Goal: Information Seeking & Learning: Learn about a topic

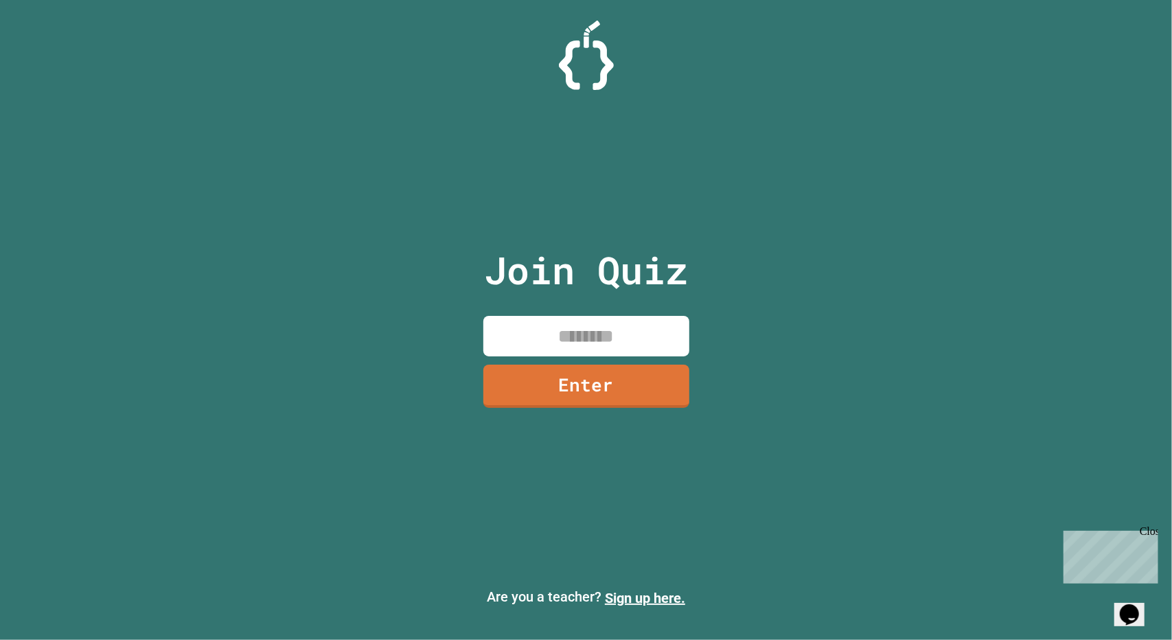
click at [562, 350] on input at bounding box center [587, 336] width 206 height 41
click at [544, 372] on link "Enter" at bounding box center [587, 386] width 206 height 43
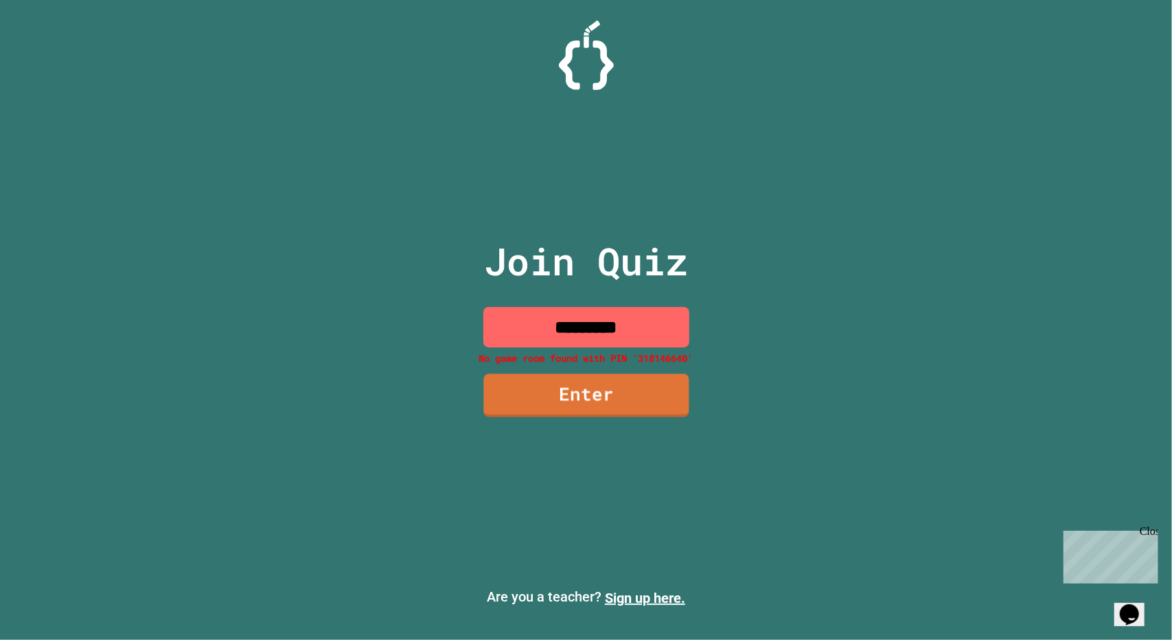
click at [569, 330] on input "*********" at bounding box center [587, 327] width 206 height 41
click at [615, 321] on input "*********" at bounding box center [587, 327] width 206 height 41
type input "********"
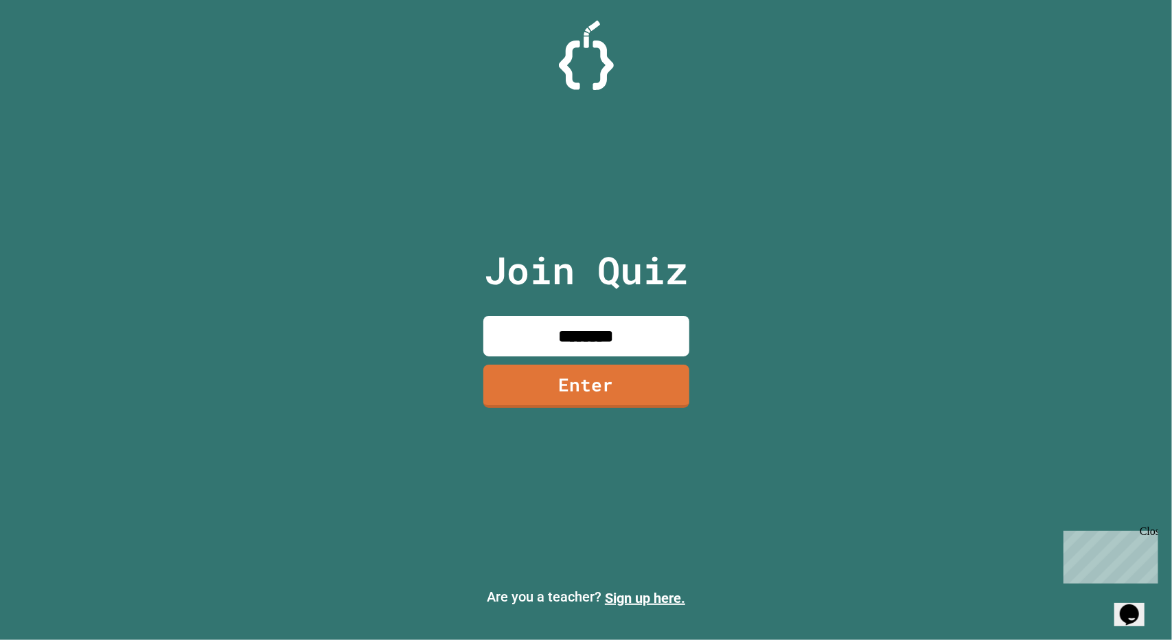
click at [568, 381] on link "Enter" at bounding box center [587, 386] width 206 height 43
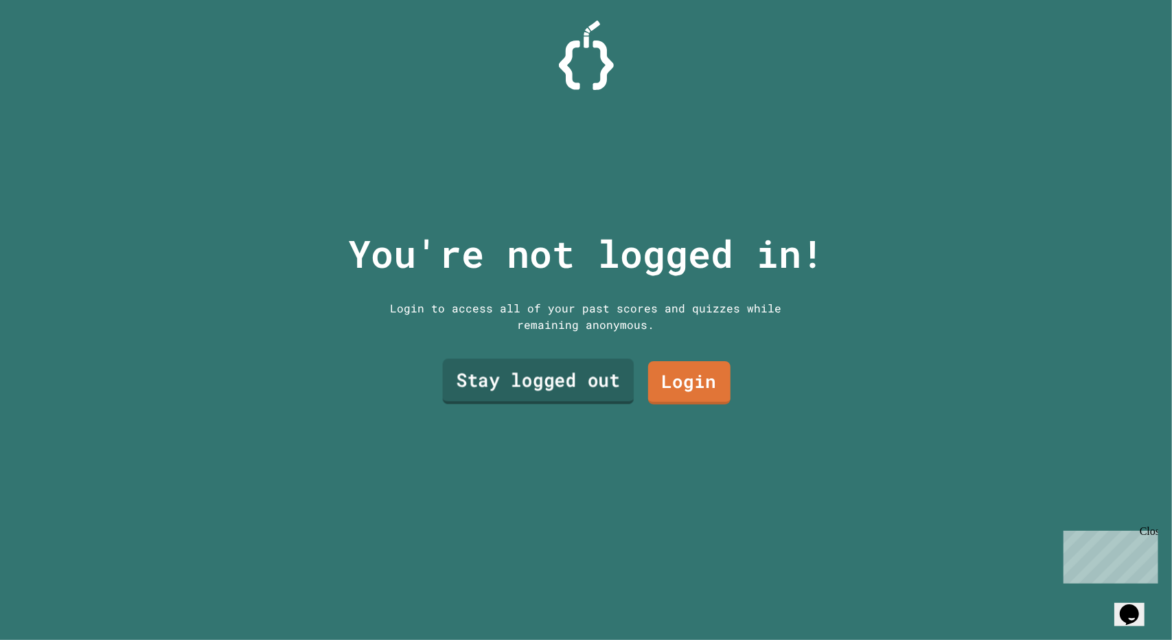
click at [564, 377] on link "Stay logged out" at bounding box center [538, 381] width 192 height 45
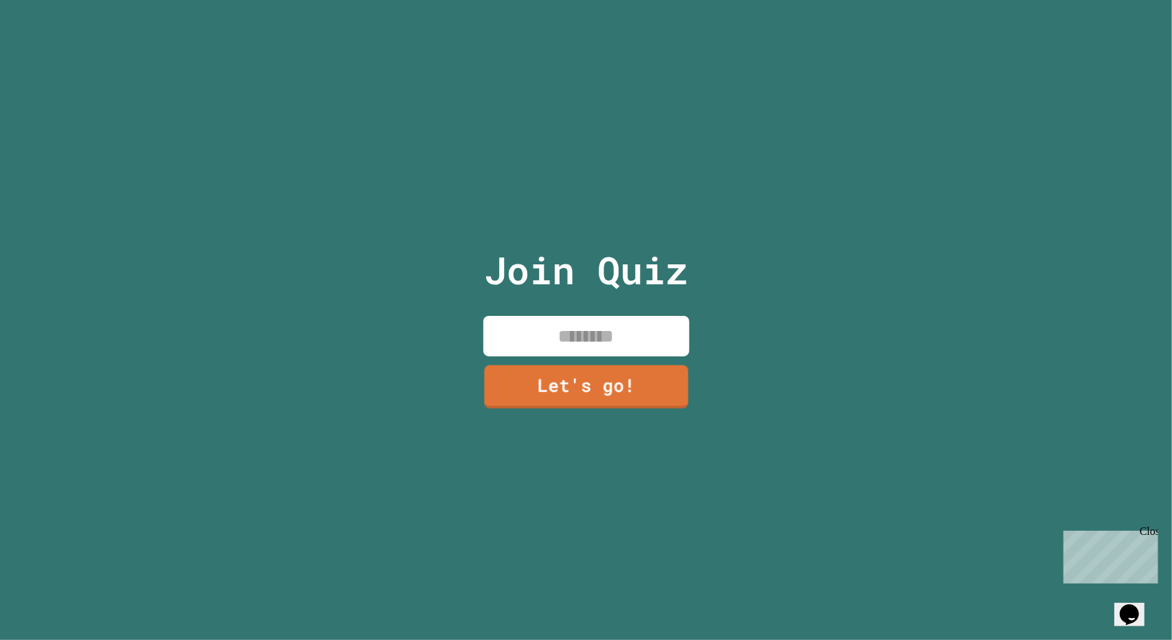
click at [558, 336] on input at bounding box center [587, 336] width 206 height 41
type input "***"
click at [532, 365] on link "Let's go!" at bounding box center [587, 384] width 190 height 45
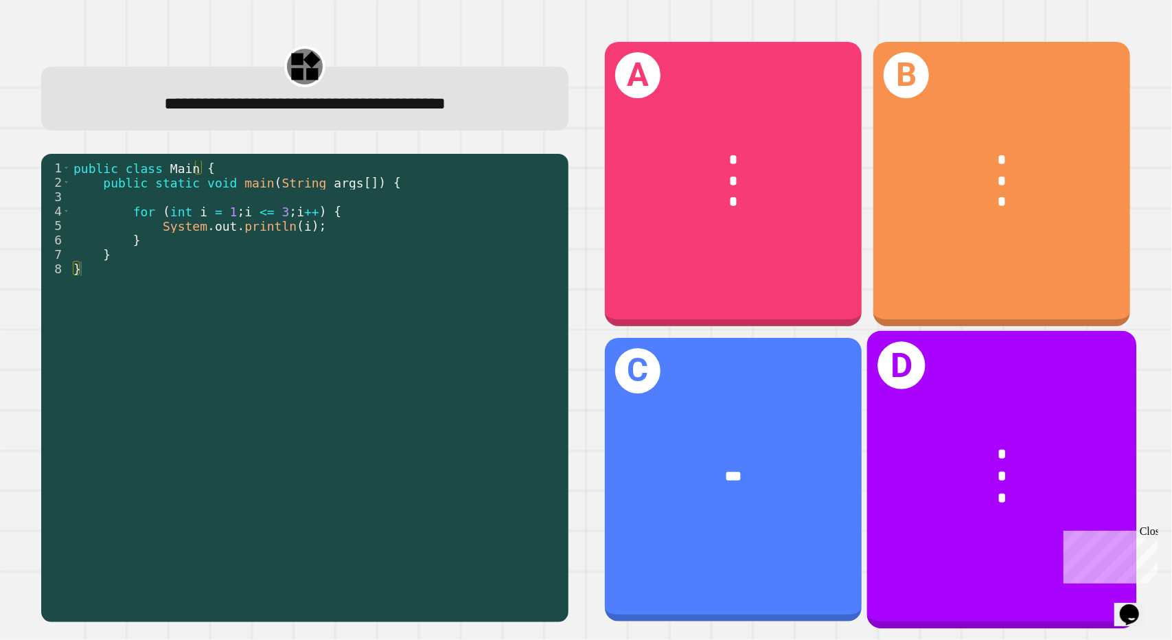
click at [902, 391] on div "D * * *" at bounding box center [1002, 479] width 270 height 298
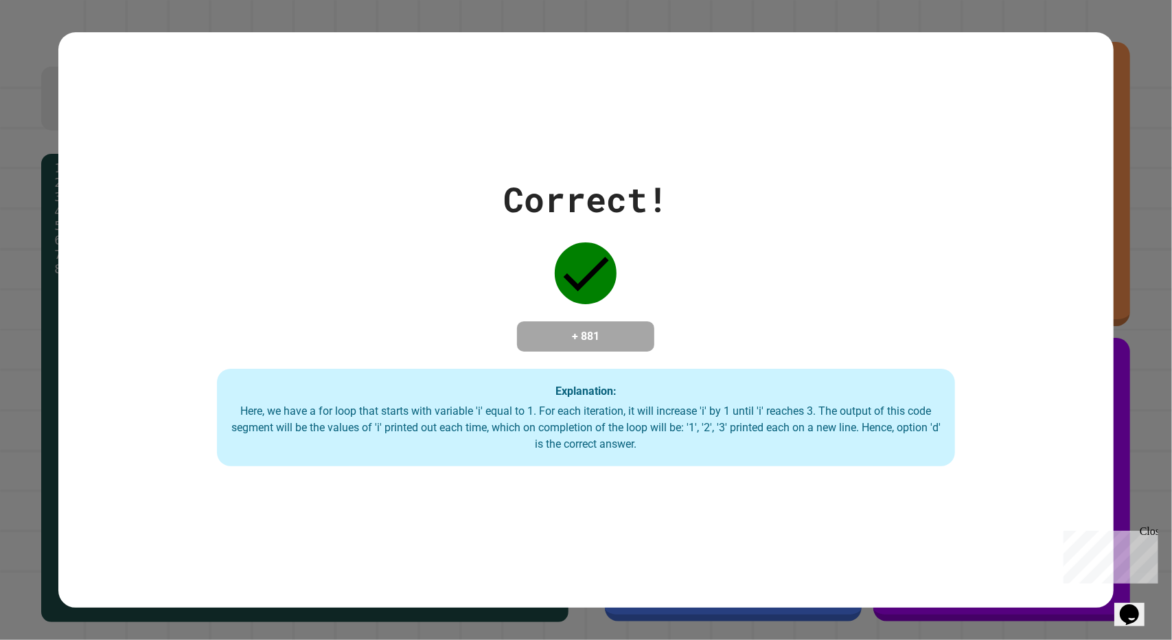
click at [674, 536] on div "Correct! + 881 Explanation: Here, we have a for loop that starts with variable …" at bounding box center [585, 320] width 1055 height 576
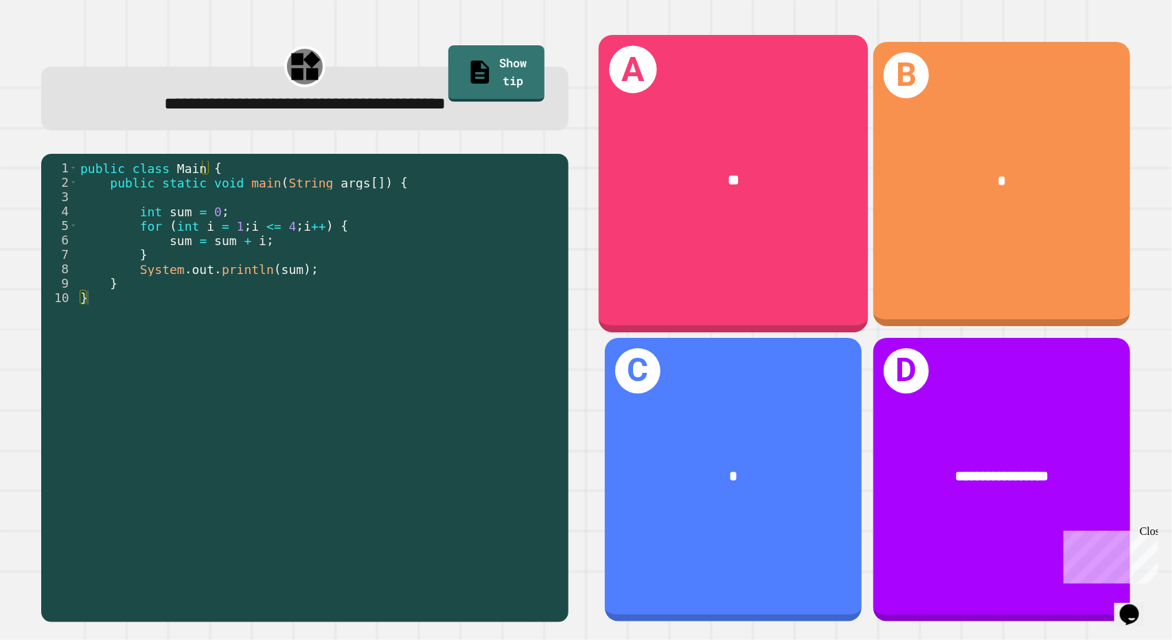
click at [661, 170] on div "**" at bounding box center [733, 181] width 210 height 22
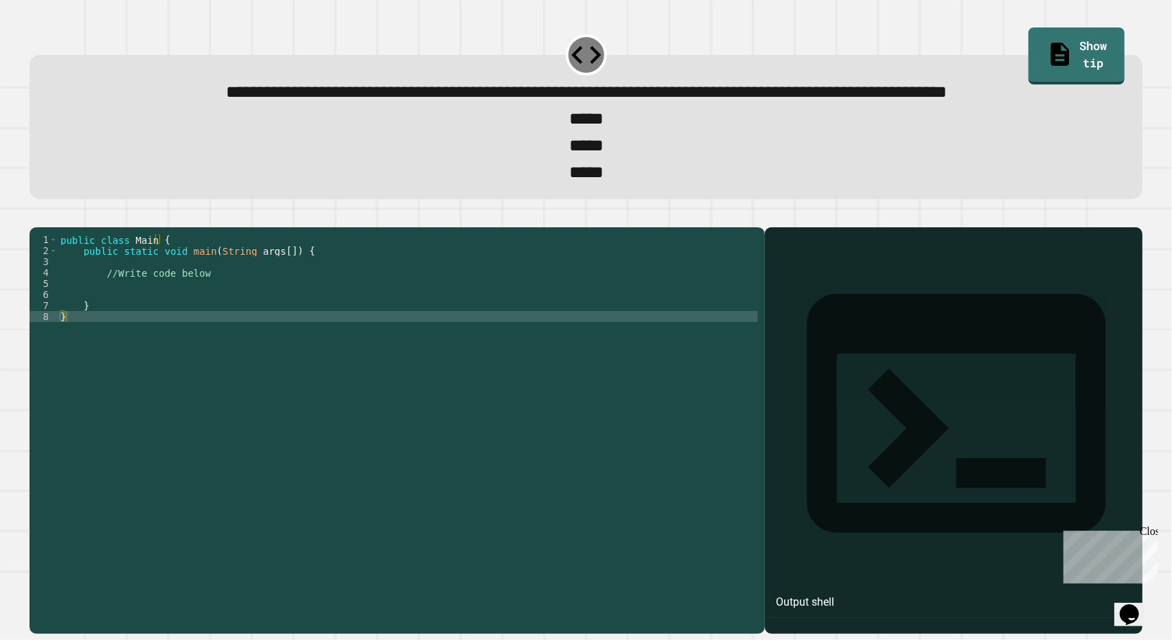
click at [192, 321] on div "public class Main { public static void main ( String args [ ]) { //Write code b…" at bounding box center [408, 399] width 701 height 330
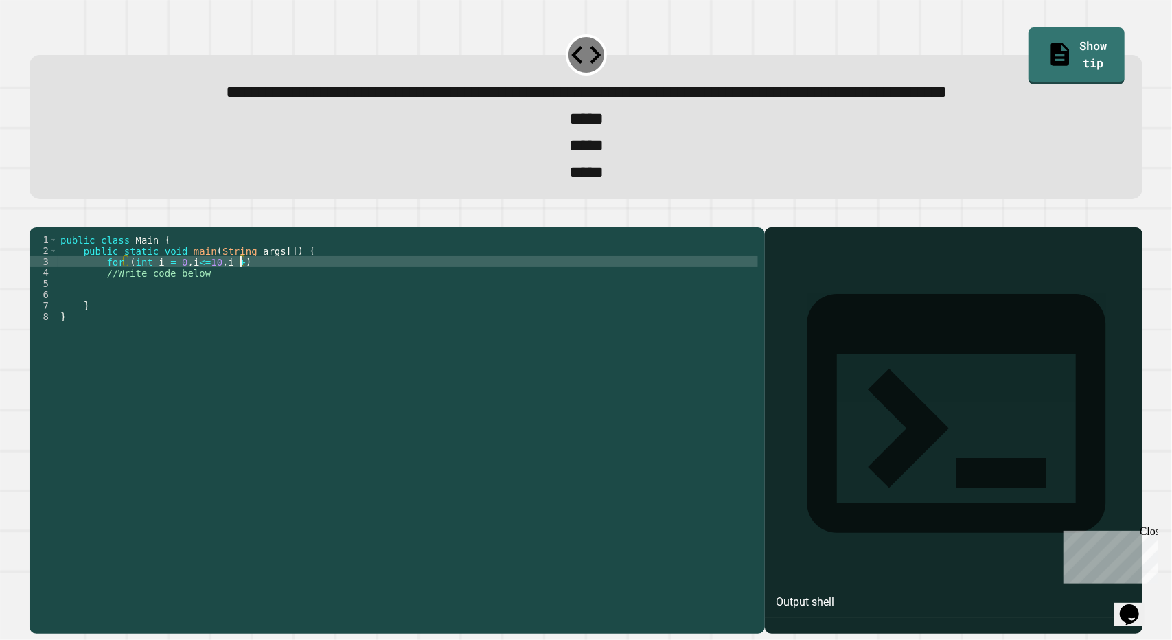
scroll to position [0, 12]
click at [194, 330] on div "public class Main { public static void main ( String args [ ]) { for ( int i = …" at bounding box center [408, 399] width 701 height 330
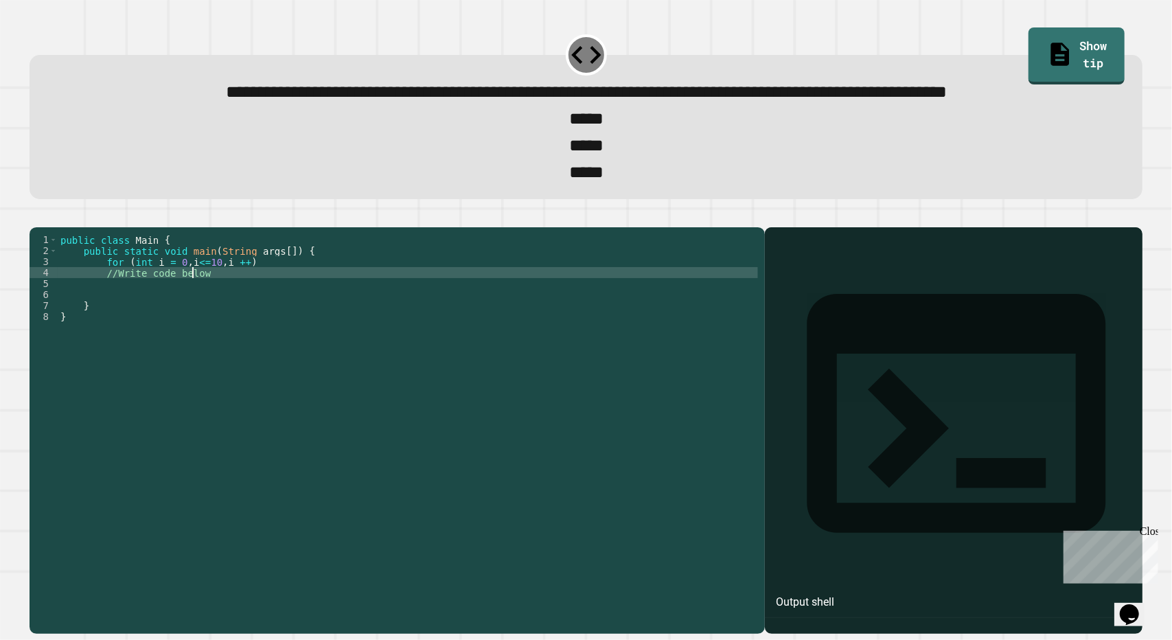
scroll to position [0, 9]
click at [194, 330] on div "public class Main { public static void main ( String args [ ]) { for ( int i = …" at bounding box center [408, 399] width 701 height 330
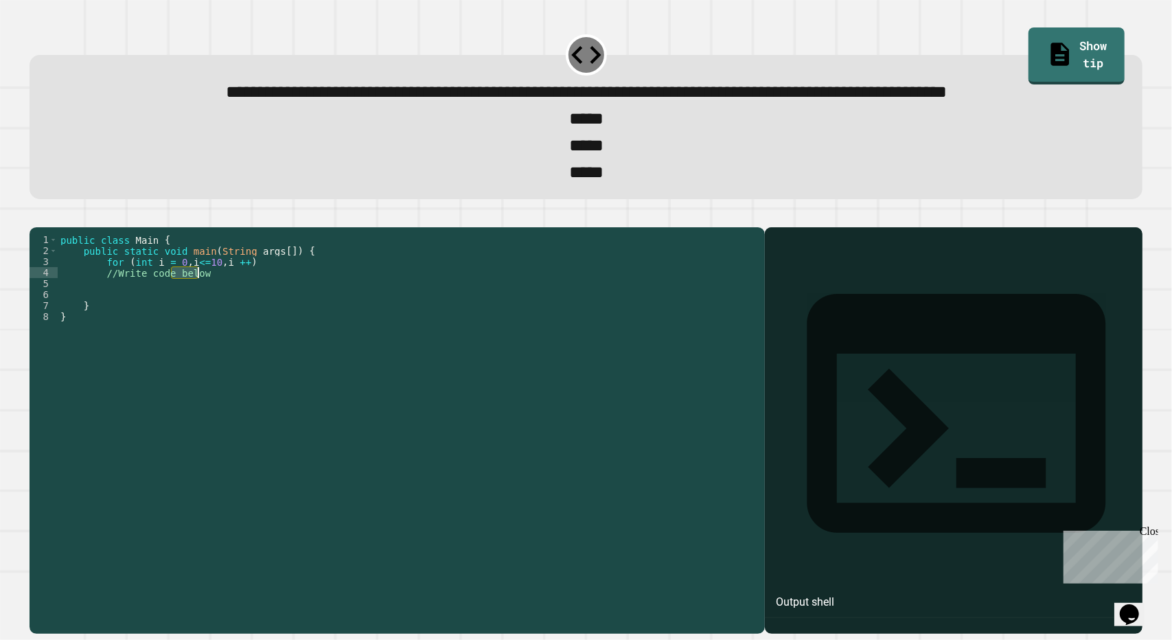
click at [194, 330] on div "public class Main { public static void main ( String args [ ]) { for ( int i = …" at bounding box center [408, 388] width 701 height 308
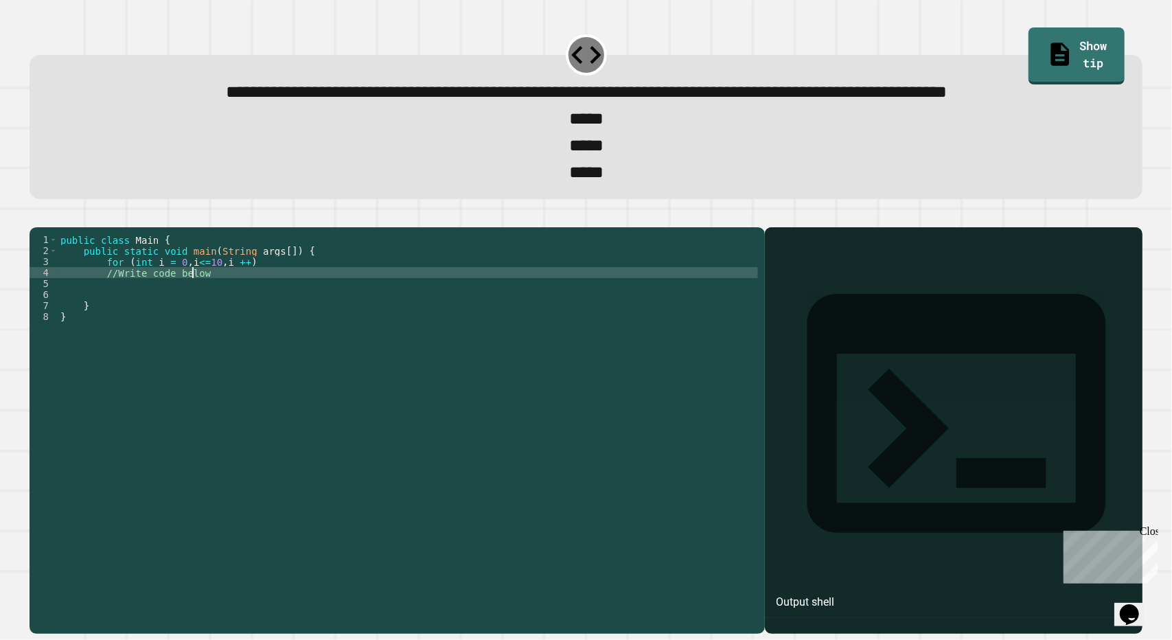
click at [194, 330] on div "public class Main { public static void main ( String args [ ]) { for ( int i = …" at bounding box center [408, 399] width 701 height 330
click at [202, 330] on div "public class Main { public static void main ( String args [ ]) { for ( int i = …" at bounding box center [408, 388] width 701 height 308
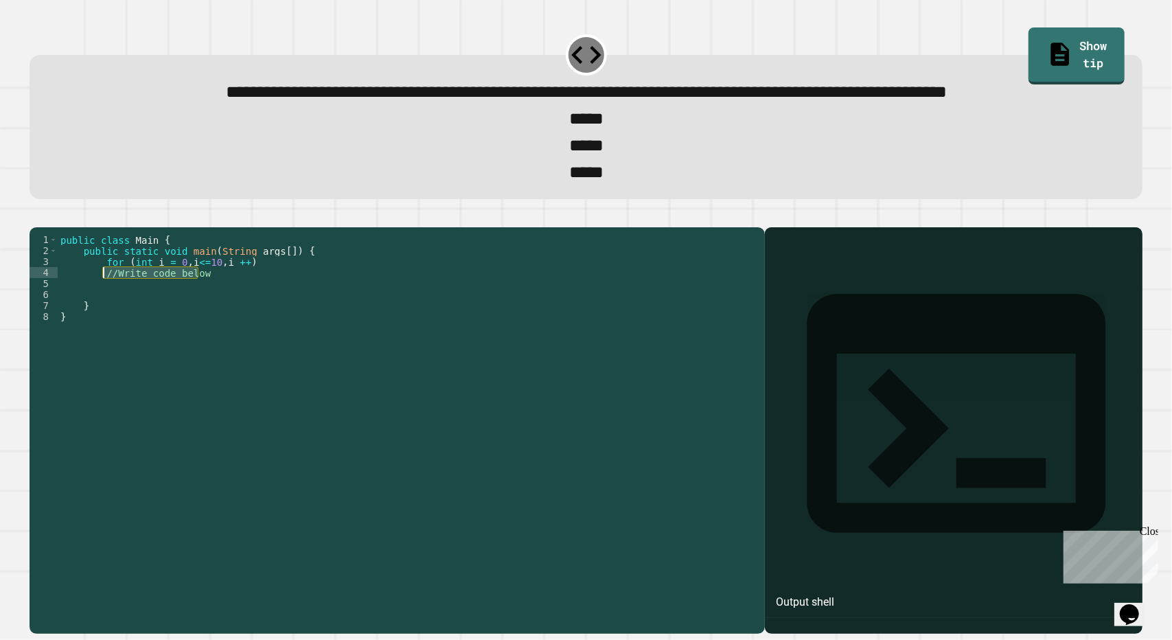
drag, startPoint x: 202, startPoint y: 330, endPoint x: 103, endPoint y: 332, distance: 98.9
click at [103, 332] on div "public class Main { public static void main ( String args [ ]) { for ( int i = …" at bounding box center [408, 399] width 701 height 330
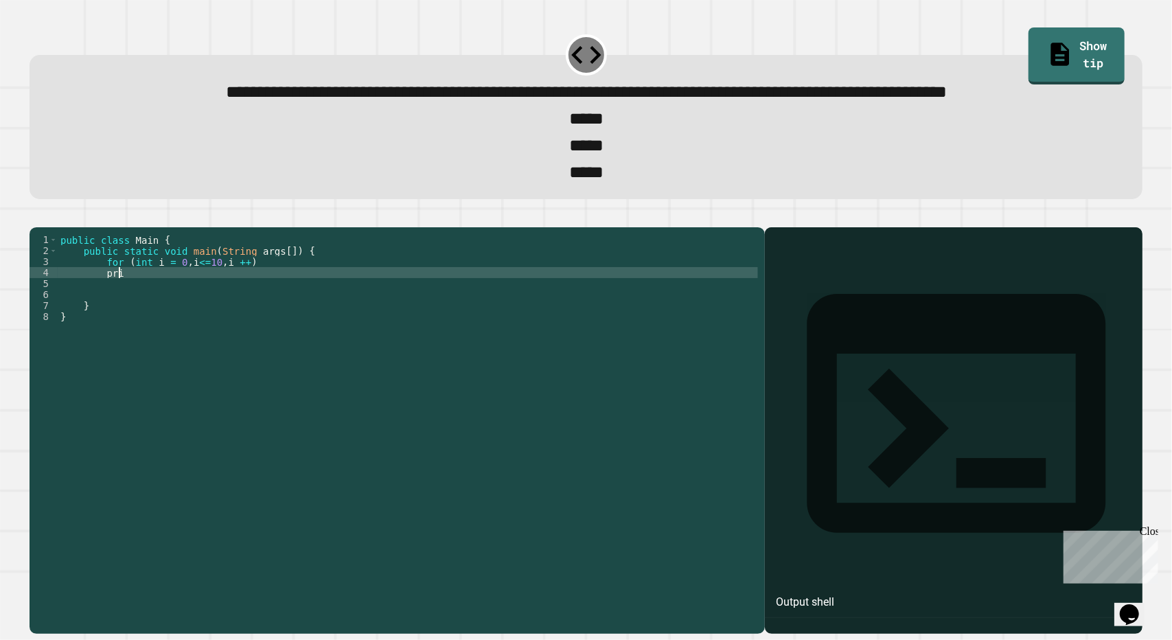
scroll to position [0, 4]
type textarea "*"
click at [231, 330] on div "public class Main { public static void main ( String args [ ]) { for ( int i = …" at bounding box center [408, 399] width 701 height 330
click at [260, 333] on div "public class Main { public static void main ( String args [ ]) { for ( int i = …" at bounding box center [408, 399] width 701 height 330
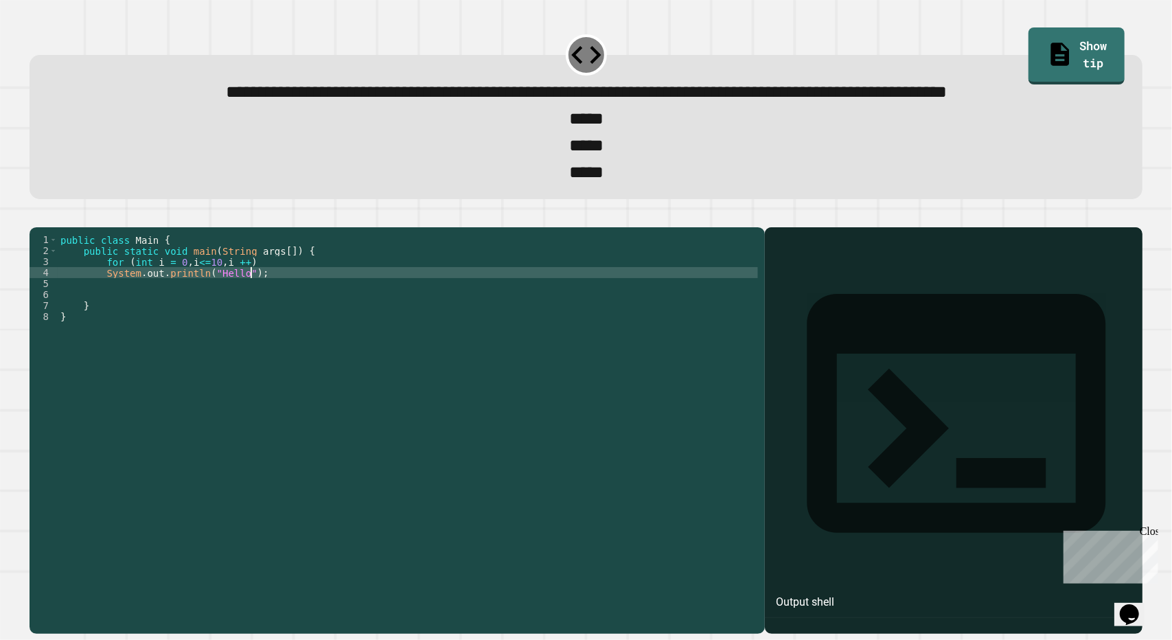
click at [268, 321] on div "public class Main { public static void main ( String args [ ]) { for ( int i = …" at bounding box center [408, 399] width 701 height 330
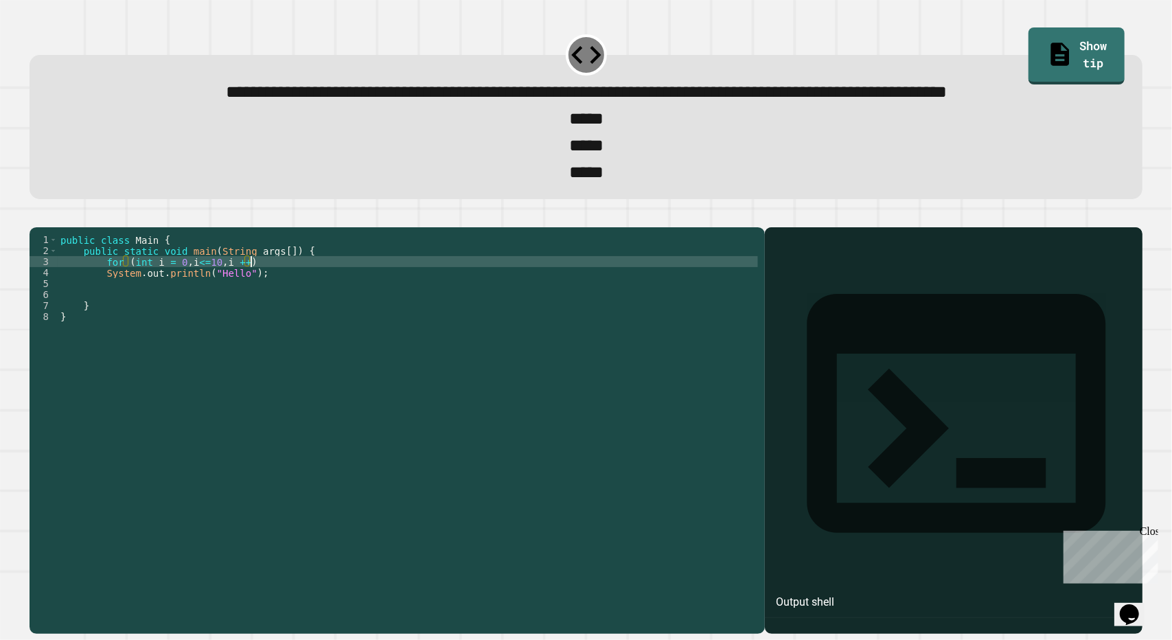
type textarea "**********"
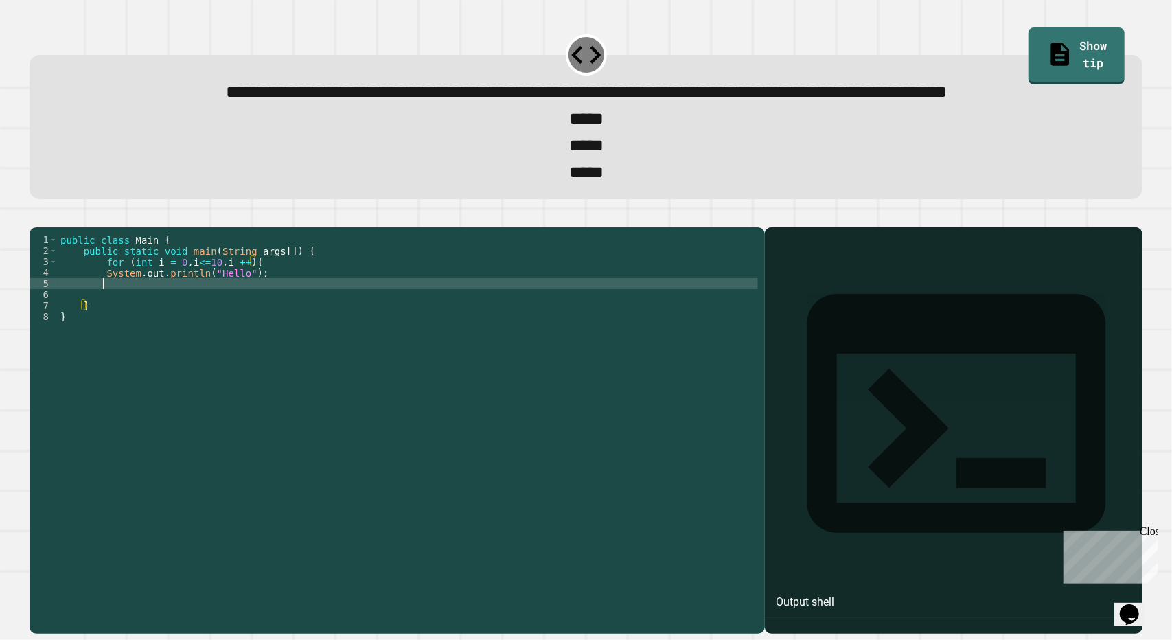
click at [248, 341] on div "public class Main { public static void main ( String args [ ]) { for ( int i = …" at bounding box center [408, 399] width 701 height 330
click at [36, 216] on icon "button" at bounding box center [36, 216] width 0 height 0
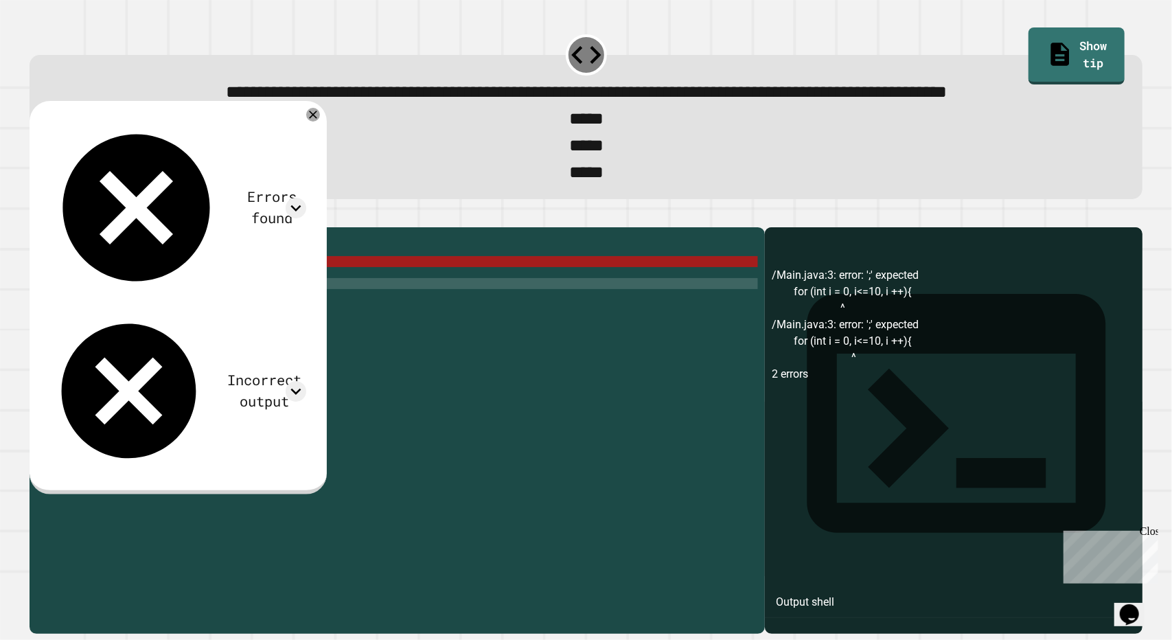
click at [234, 319] on div "public class Main { public static void main ( String args [ ]) { for ( int i = …" at bounding box center [408, 399] width 701 height 330
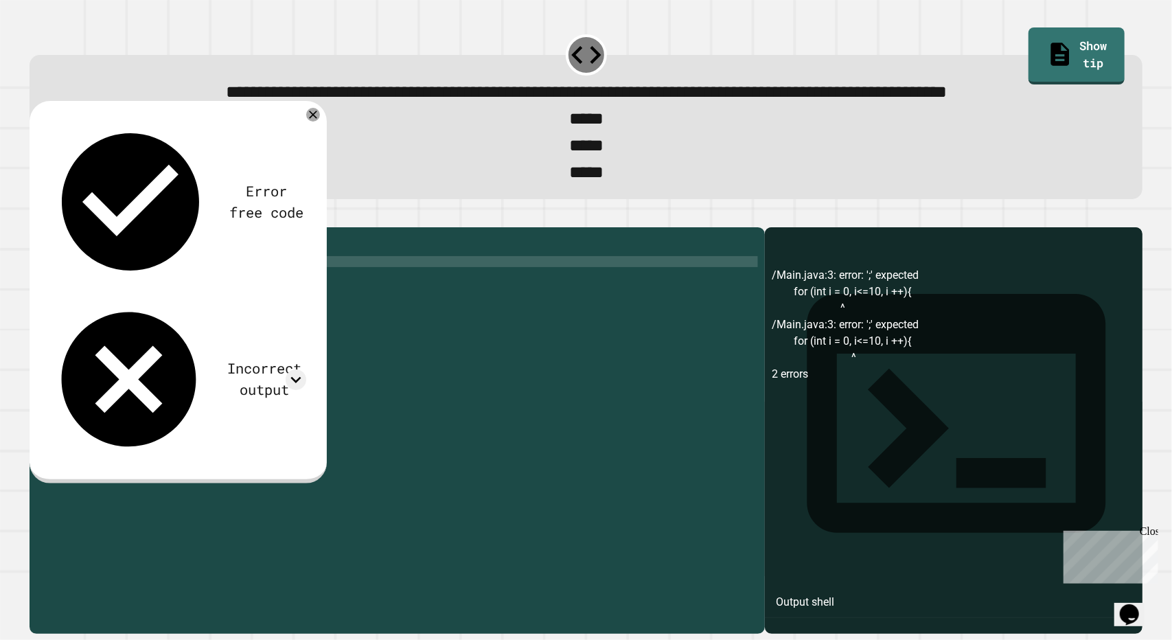
click at [36, 216] on icon "button" at bounding box center [36, 216] width 0 height 0
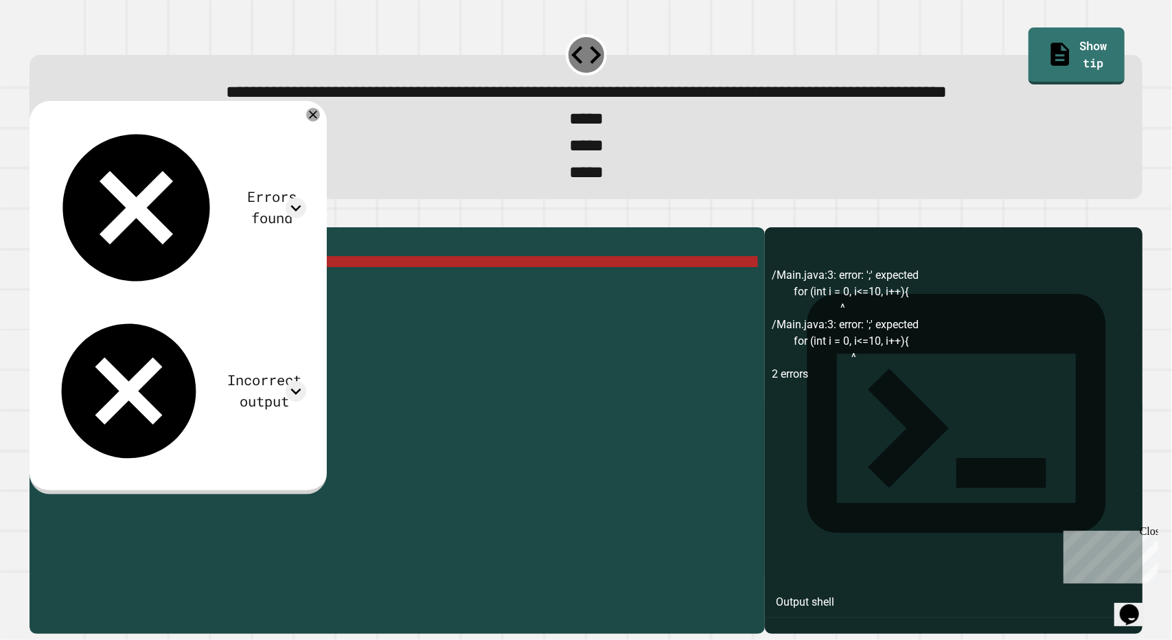
click at [245, 319] on div "public class Main { public static void main ( String args [ ]) { for ( int i = …" at bounding box center [408, 399] width 701 height 330
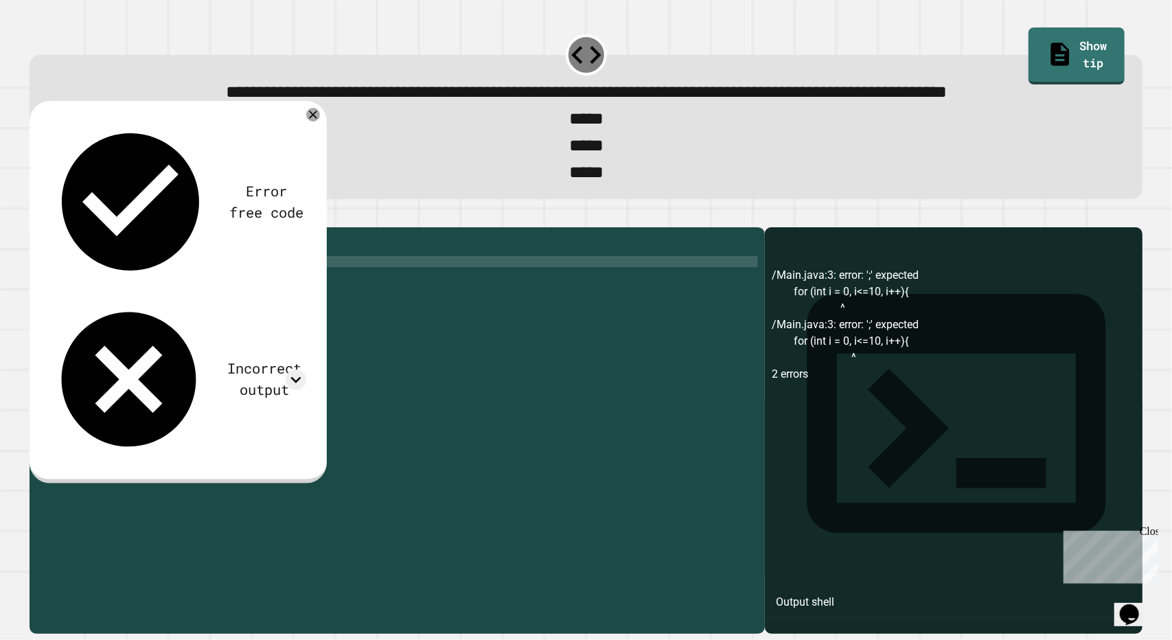
scroll to position [0, 13]
click at [181, 322] on div "public class Main { public static void main ( String args [ ]) { for ( int i = …" at bounding box center [408, 399] width 701 height 330
click at [221, 320] on div "public class Main { public static void main ( String args [ ]) { for ( int i = …" at bounding box center [408, 399] width 701 height 330
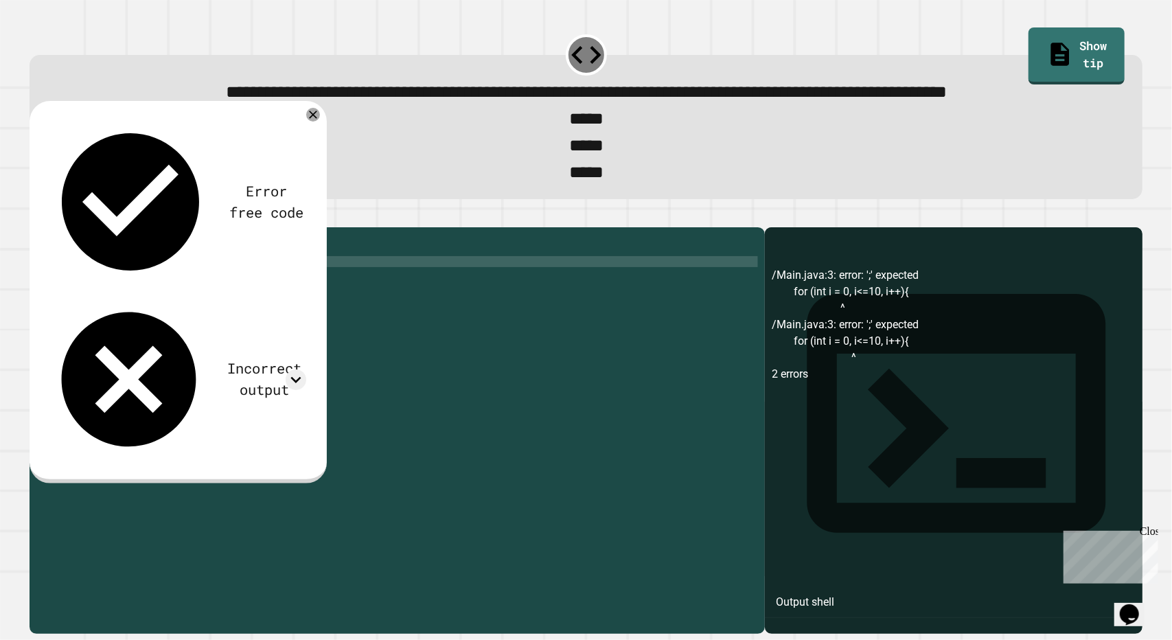
click at [48, 229] on icon "button" at bounding box center [46, 225] width 8 height 10
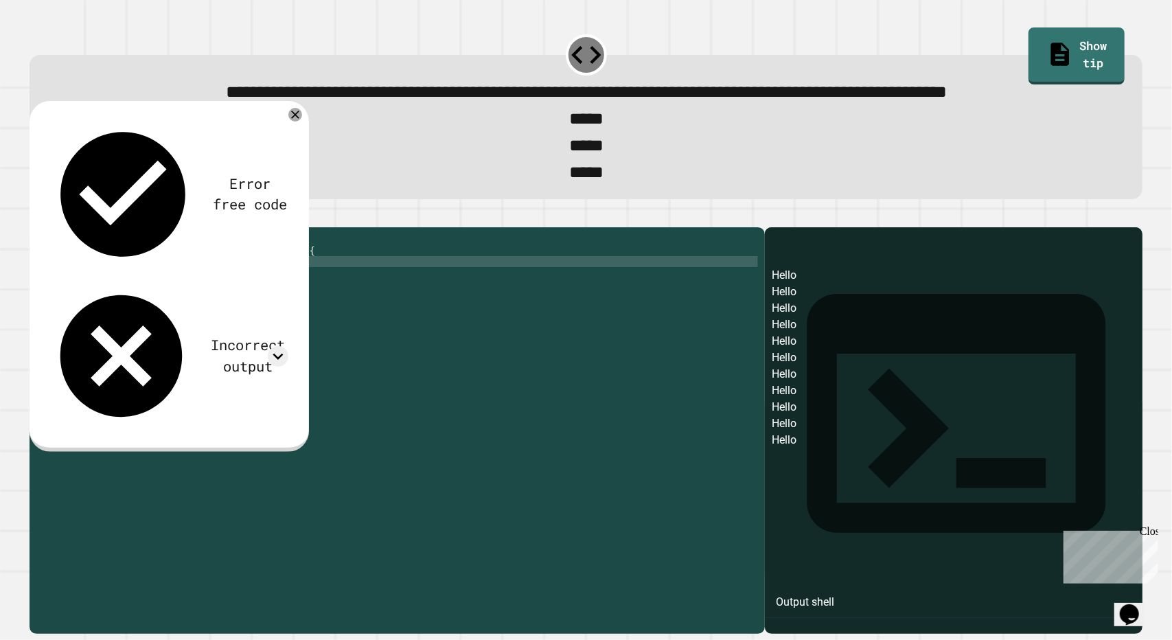
click at [176, 321] on div "public class Main { public static void main ( String args [ ]) { for ( int i = …" at bounding box center [408, 399] width 701 height 330
type textarea "**********"
click at [36, 216] on icon "button" at bounding box center [36, 216] width 0 height 0
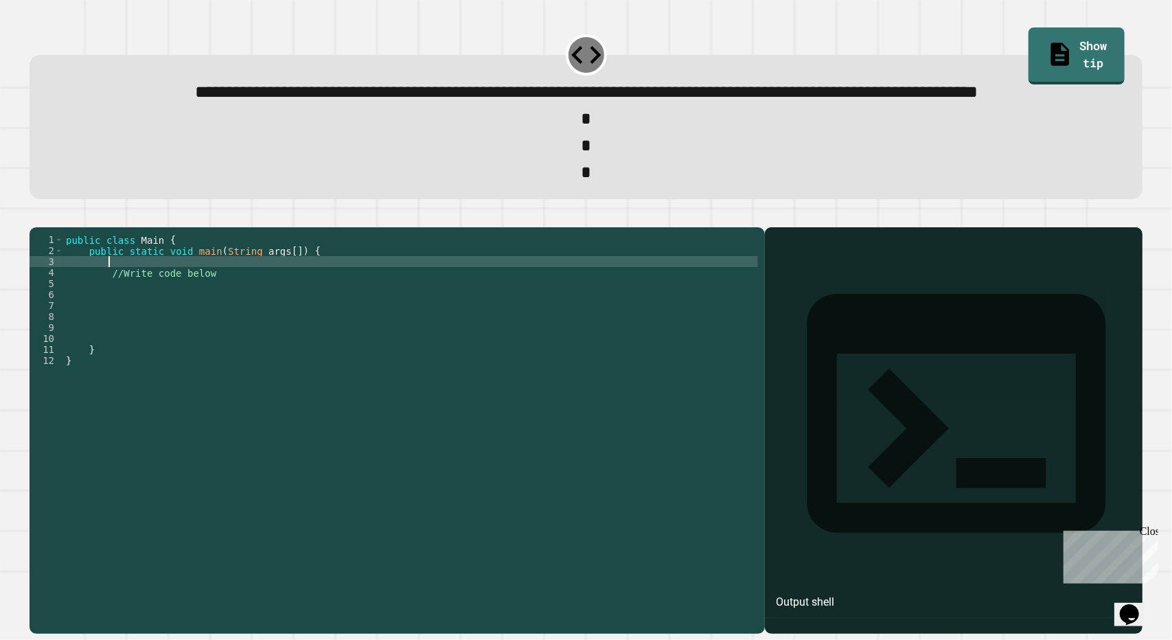
click at [124, 319] on div "public class Main { public static void main ( String args [ ]) { //Write code b…" at bounding box center [410, 399] width 695 height 330
click at [262, 318] on div "public class Main { public static void main ( String args [ ]) { for ( int i = …" at bounding box center [410, 399] width 695 height 330
type textarea "**********"
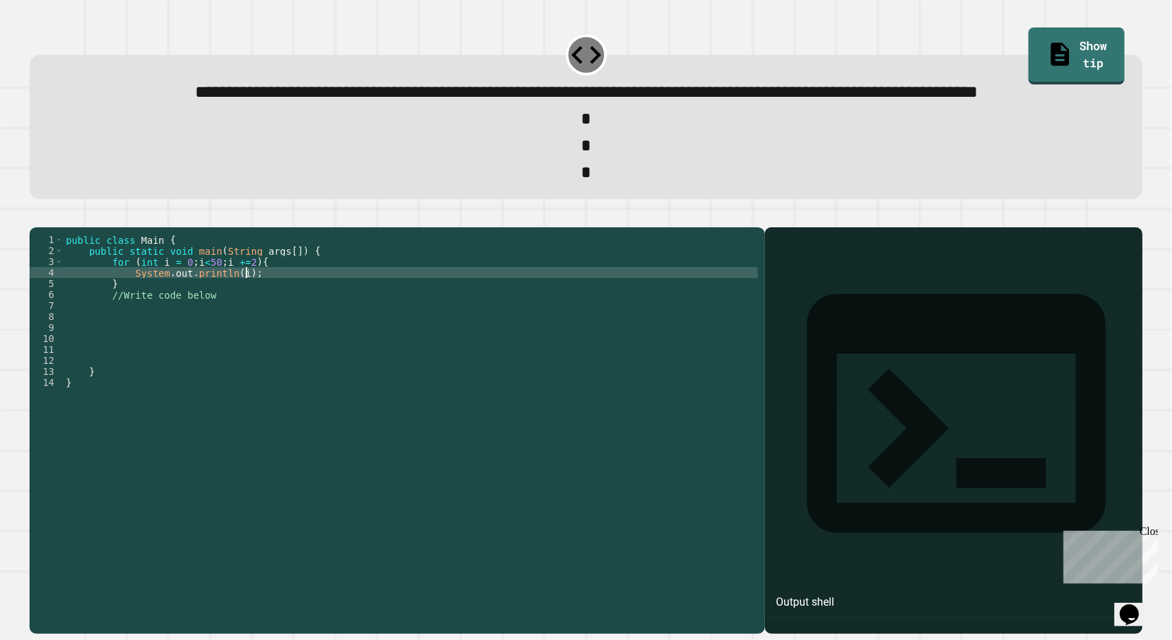
click at [36, 216] on icon "button" at bounding box center [36, 216] width 0 height 0
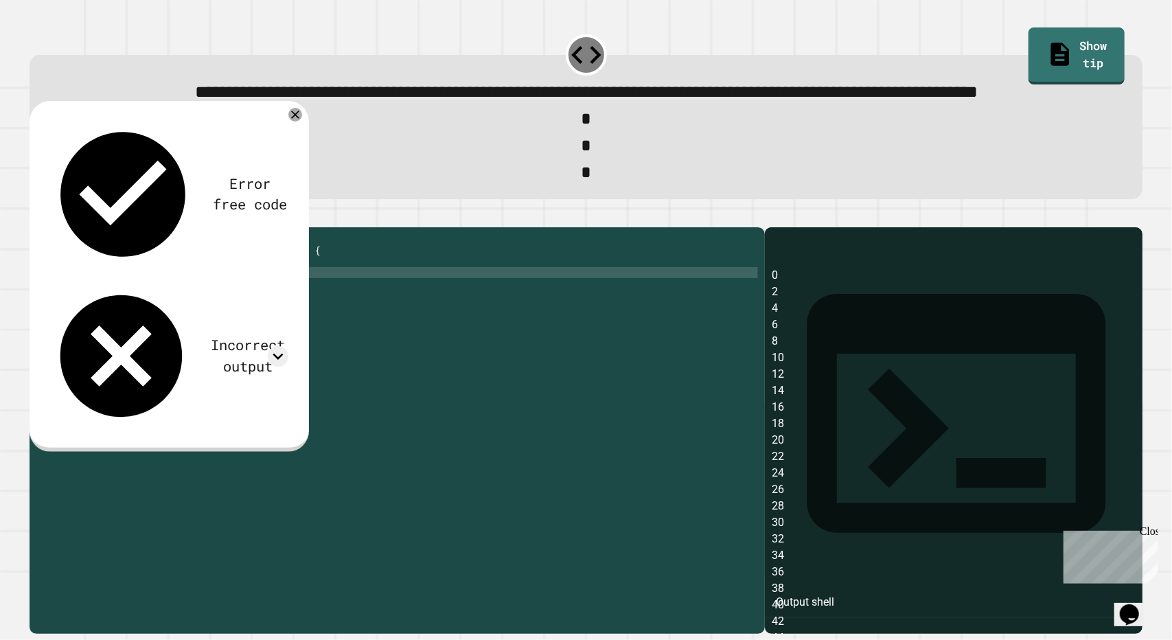
click at [183, 317] on div "public class Main { public static void main ( String args [ ]) { for ( int i = …" at bounding box center [410, 399] width 695 height 330
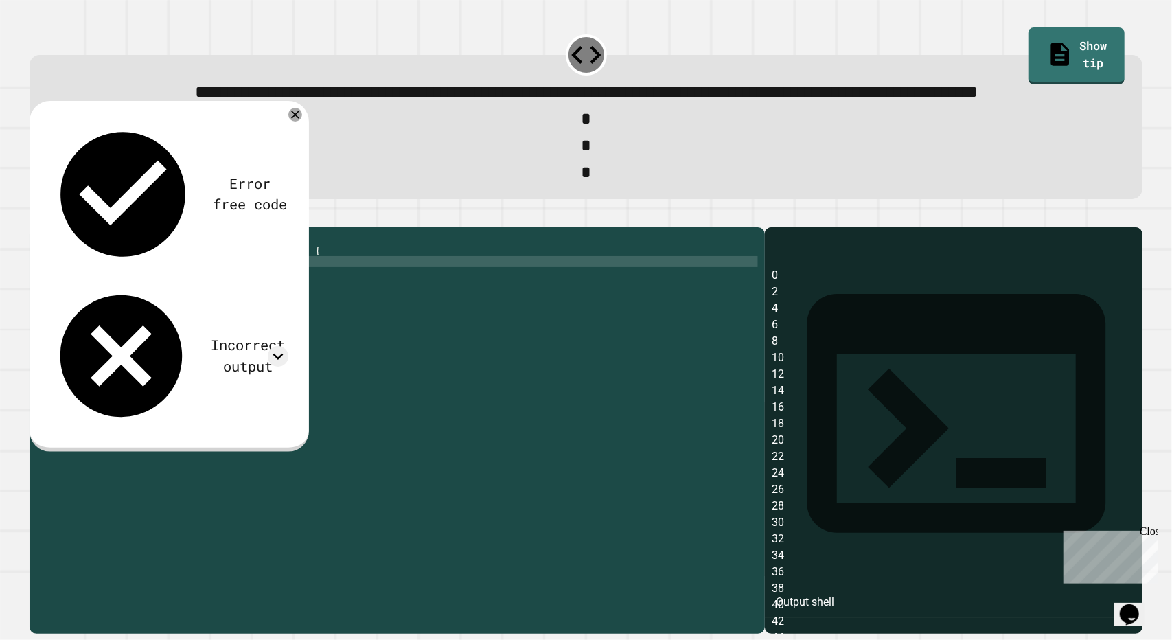
scroll to position [0, 8]
type textarea "**********"
click at [36, 216] on icon "button" at bounding box center [36, 216] width 0 height 0
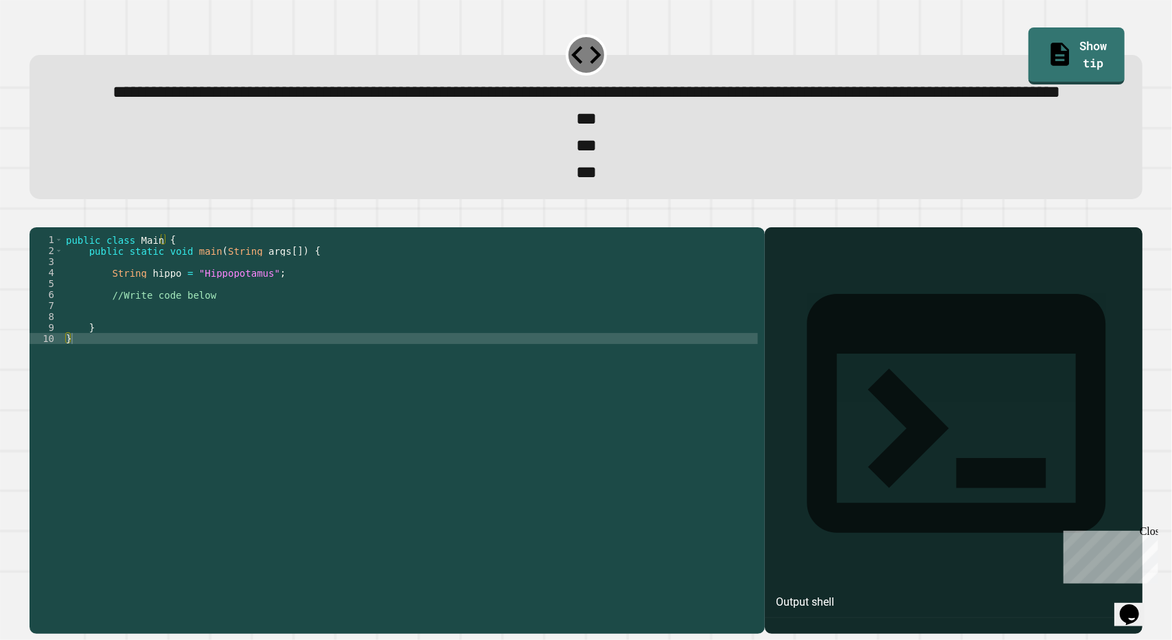
click at [185, 341] on div "public class Main { public static void main ( String args [ ]) { String hippo =…" at bounding box center [410, 399] width 695 height 330
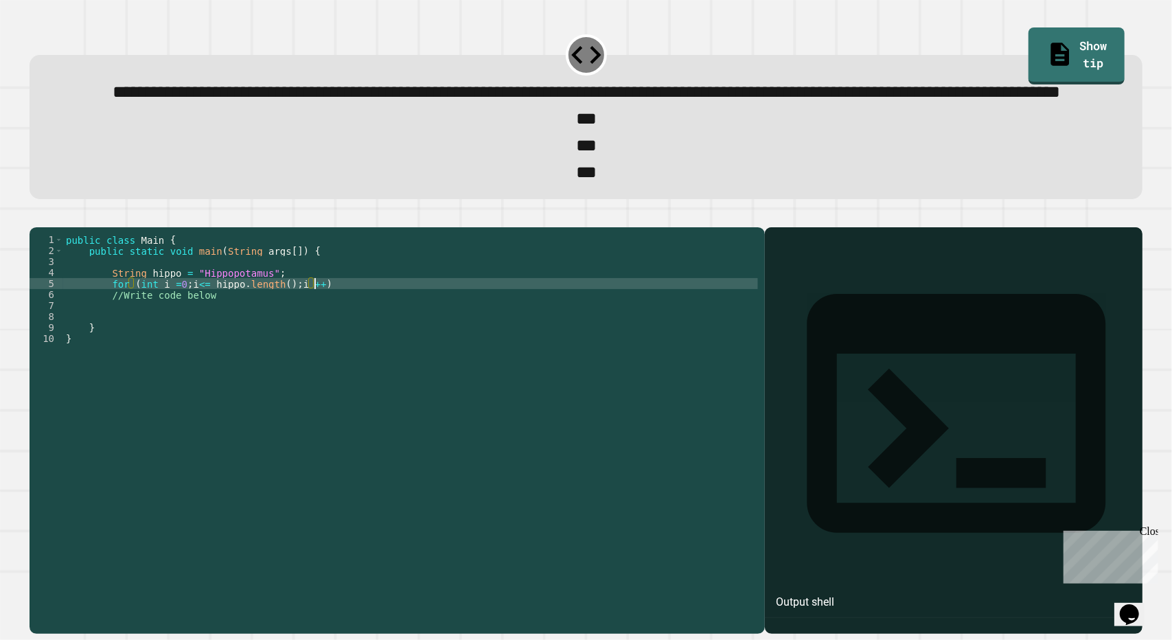
scroll to position [0, 17]
click at [359, 342] on div "public class Main { public static void main ( String args [ ]) { String hippo =…" at bounding box center [410, 399] width 695 height 330
type textarea "**********"
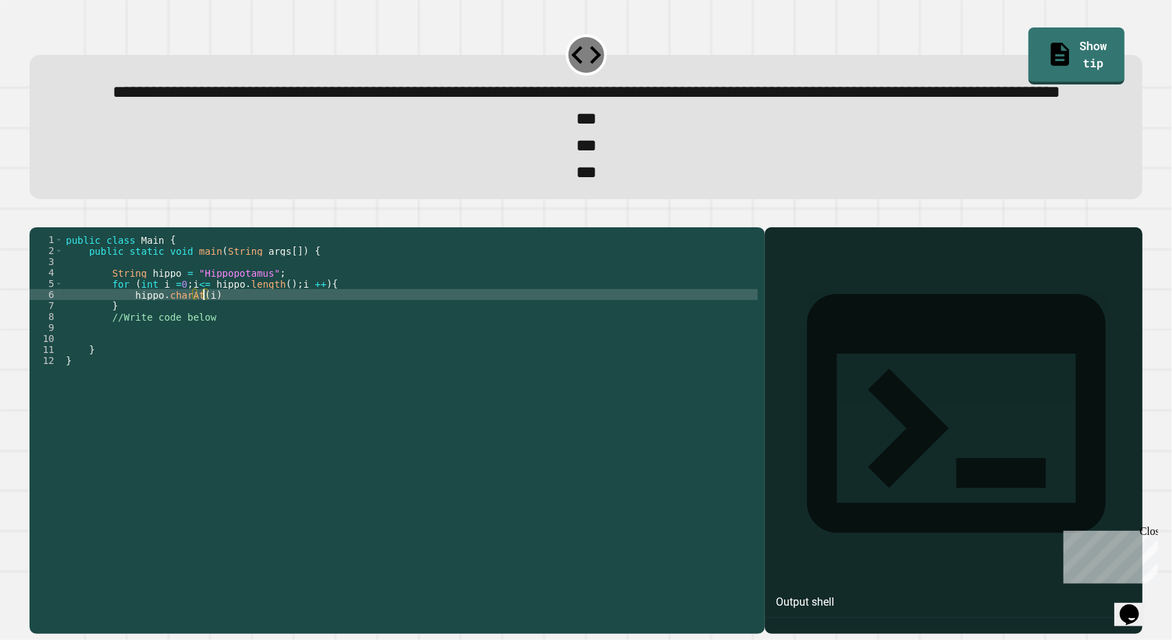
scroll to position [0, 9]
click at [126, 356] on div "public class Main { public static void main ( String args [ ]) { String hippo =…" at bounding box center [410, 399] width 695 height 330
click at [128, 356] on div "public class Main { public static void main ( String args [ ]) { String hippo =…" at bounding box center [410, 399] width 695 height 330
click at [310, 352] on div "public class Main { public static void main ( String args [ ]) { String hippo =…" at bounding box center [410, 399] width 695 height 330
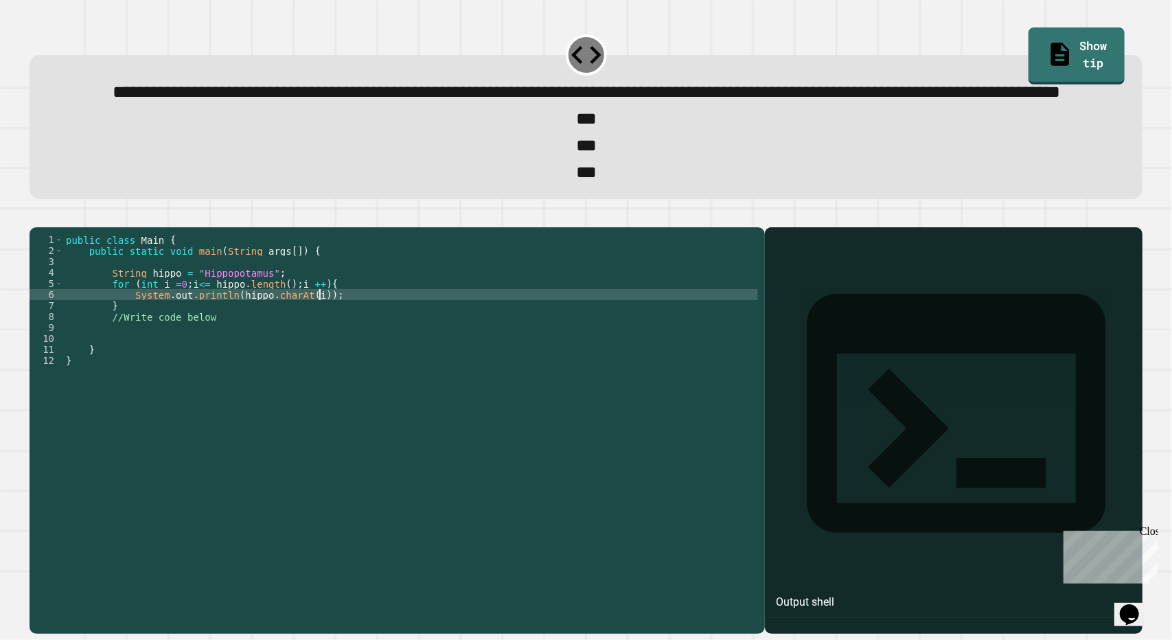
scroll to position [0, 17]
click at [36, 216] on icon "button" at bounding box center [36, 216] width 0 height 0
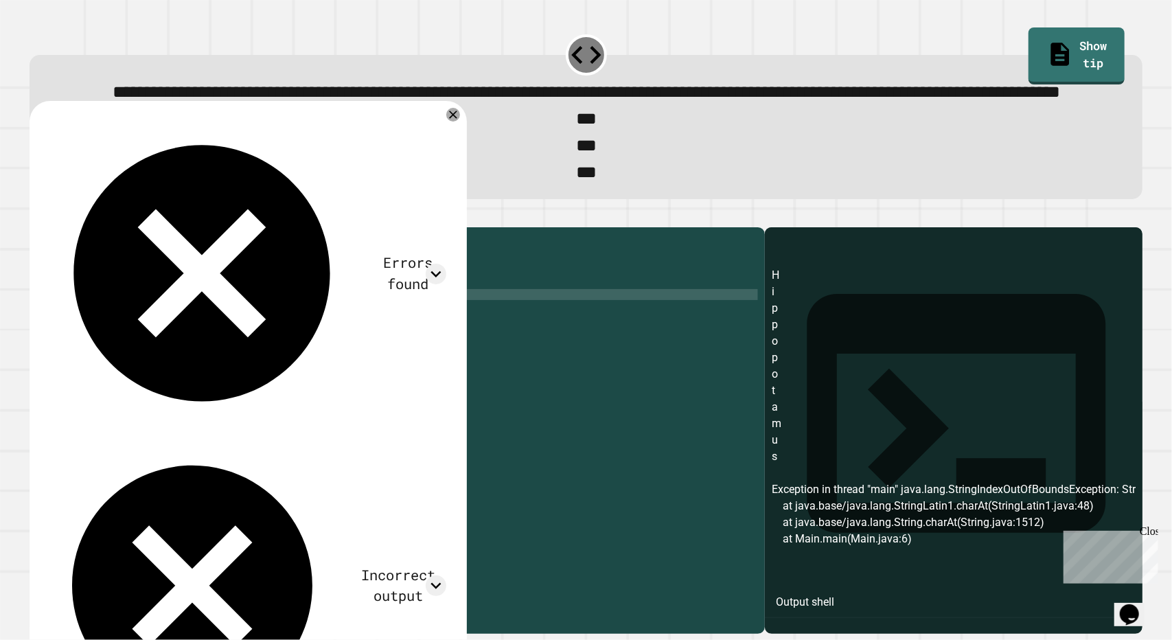
scroll to position [0, 14]
click at [271, 330] on div "public class Main { public static void main ( String args [ ]) { String hippo =…" at bounding box center [410, 399] width 695 height 330
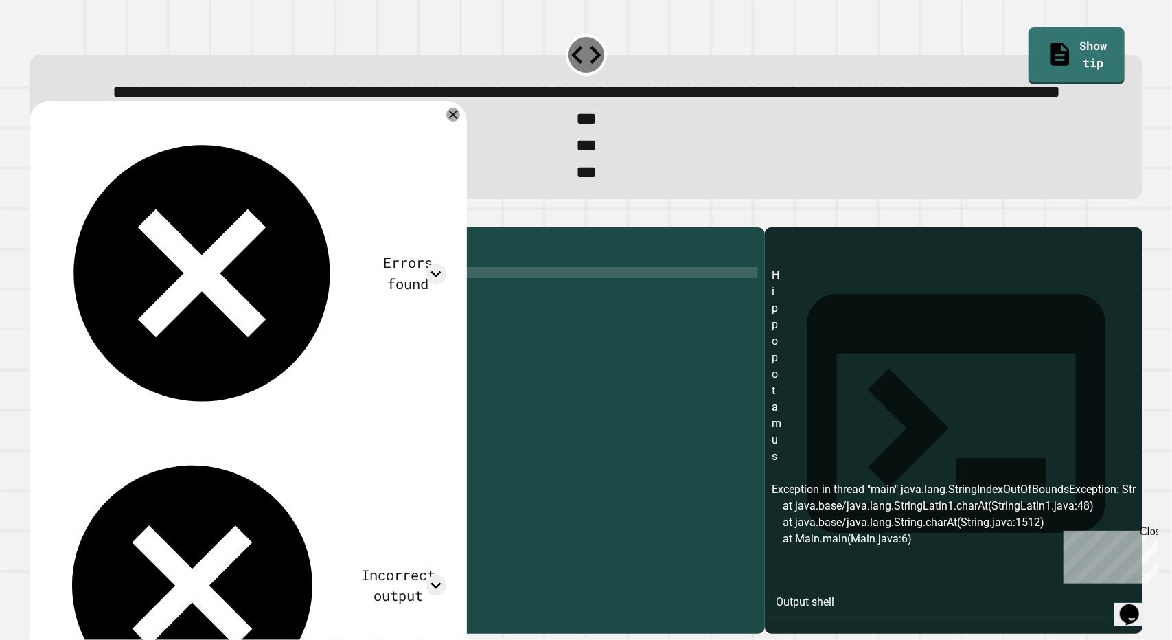
click at [303, 341] on div "public class Main { public static void main ( String args [ ]) { String hippo =…" at bounding box center [410, 399] width 695 height 330
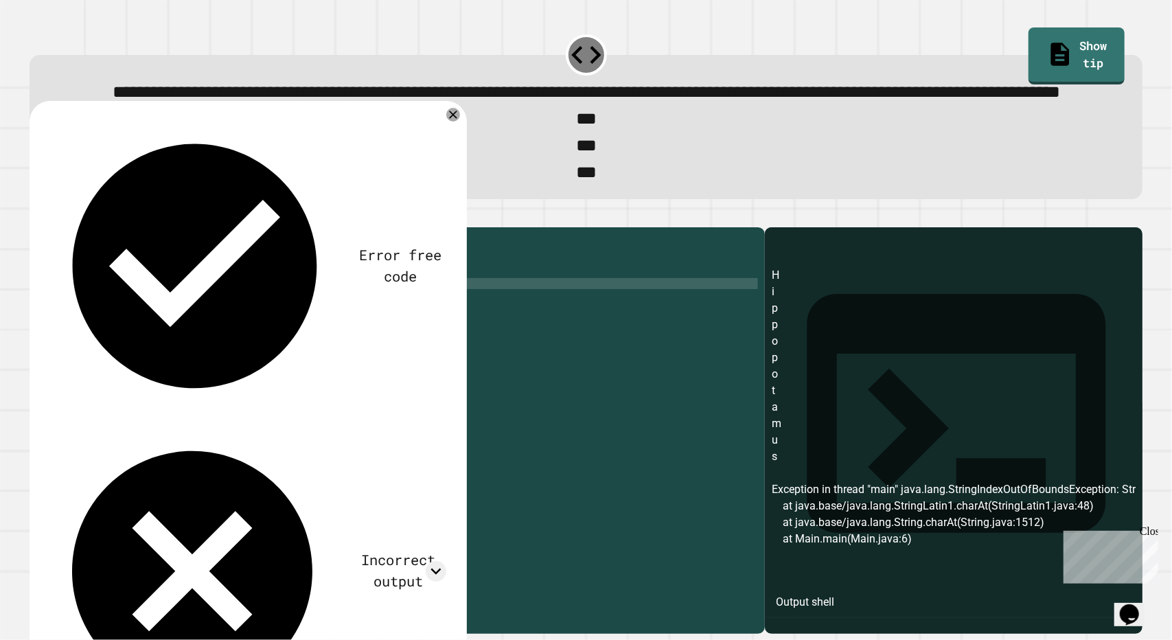
click at [36, 216] on icon "button" at bounding box center [36, 216] width 0 height 0
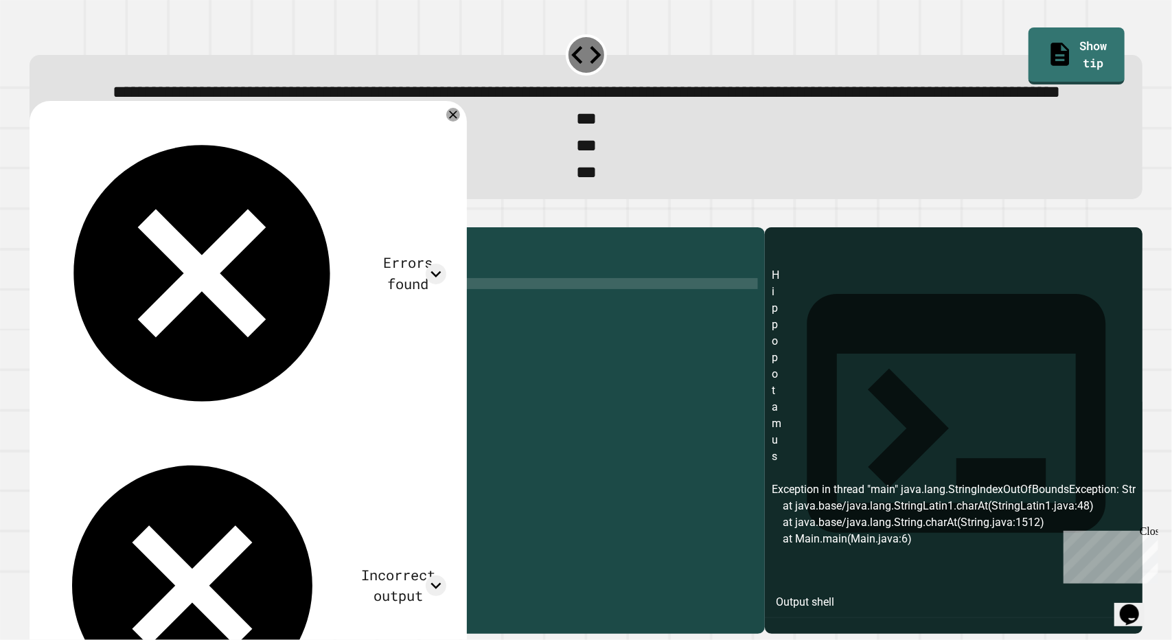
click at [386, 411] on div "public class Main { public static void main ( String args [ ]) { String hippo =…" at bounding box center [410, 399] width 695 height 330
click at [423, 442] on div "Incorrect output" at bounding box center [247, 586] width 398 height 289
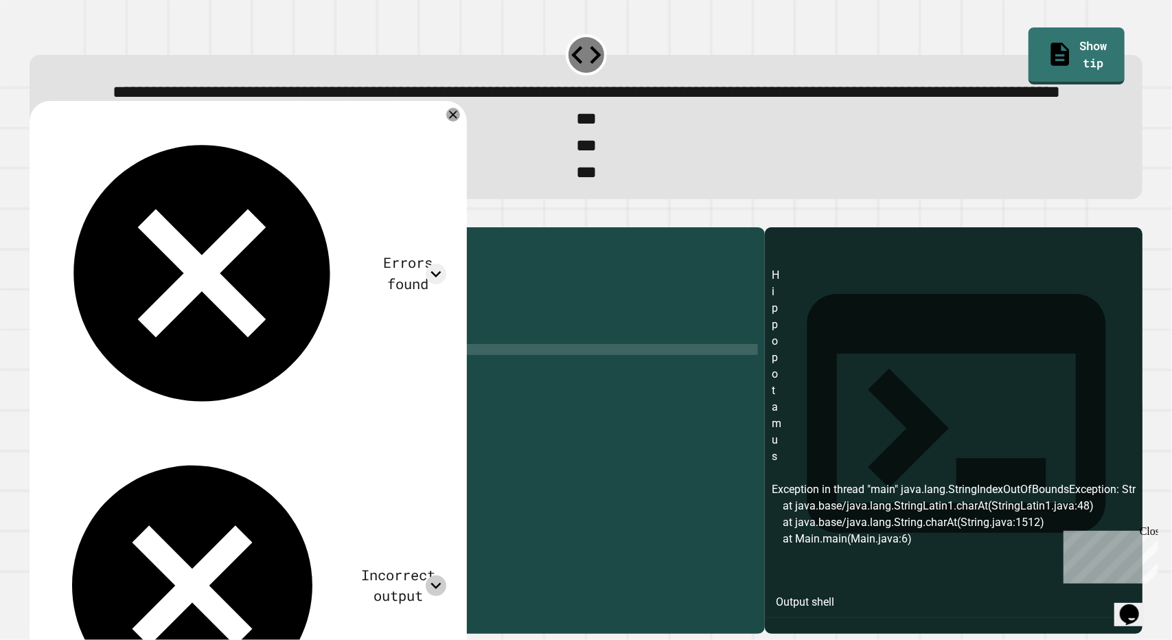
click at [427, 576] on icon at bounding box center [436, 586] width 21 height 21
click at [455, 123] on icon at bounding box center [453, 114] width 16 height 16
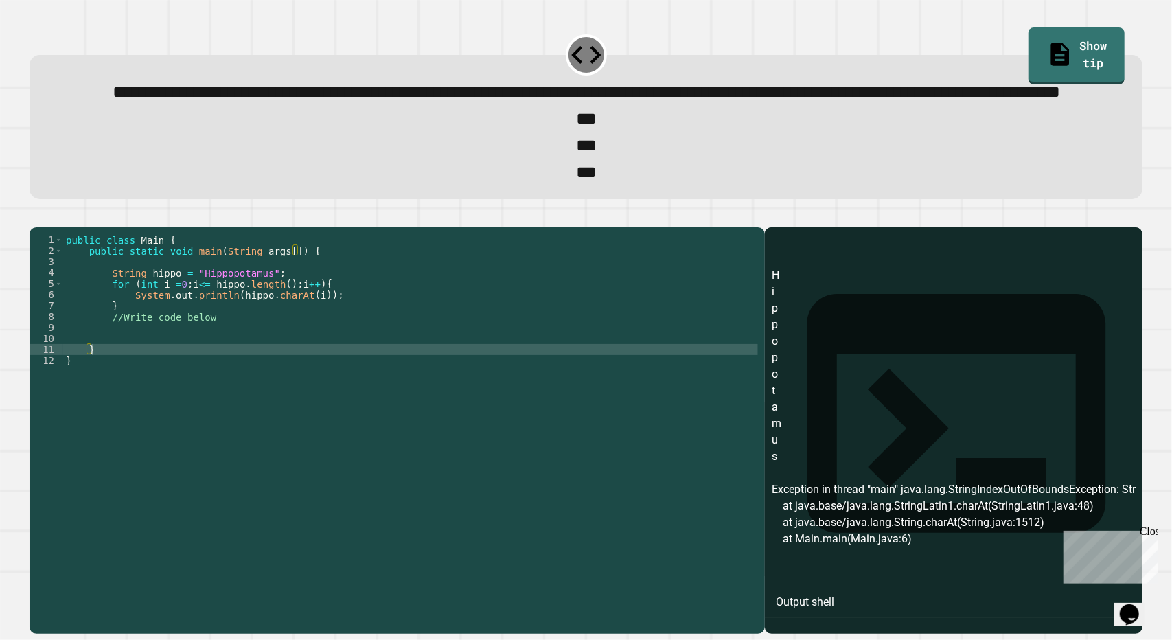
click at [282, 343] on div "public class Main { public static void main ( String args [ ]) { String hippo =…" at bounding box center [410, 399] width 695 height 330
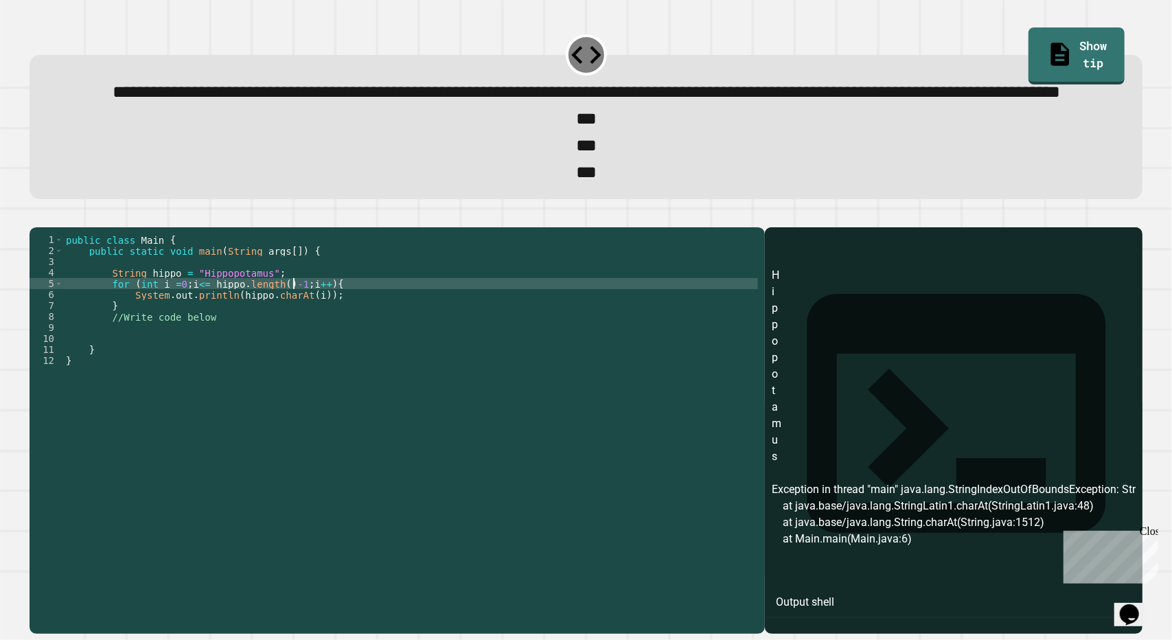
scroll to position [0, 16]
type textarea "**********"
click at [36, 216] on icon "button" at bounding box center [36, 216] width 0 height 0
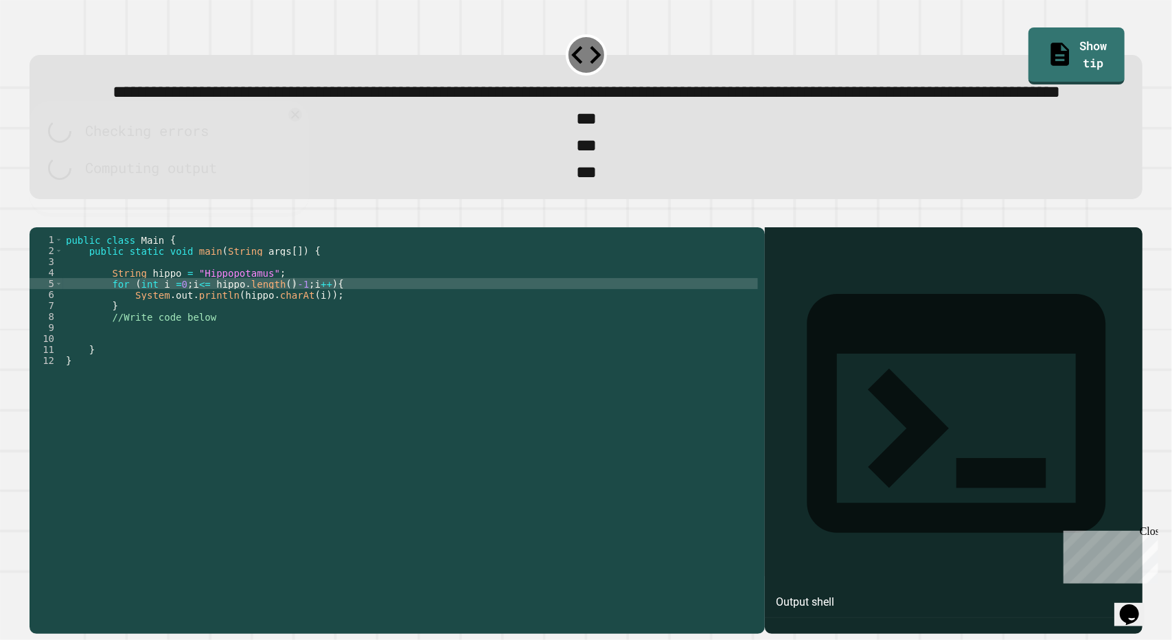
scroll to position [0, 0]
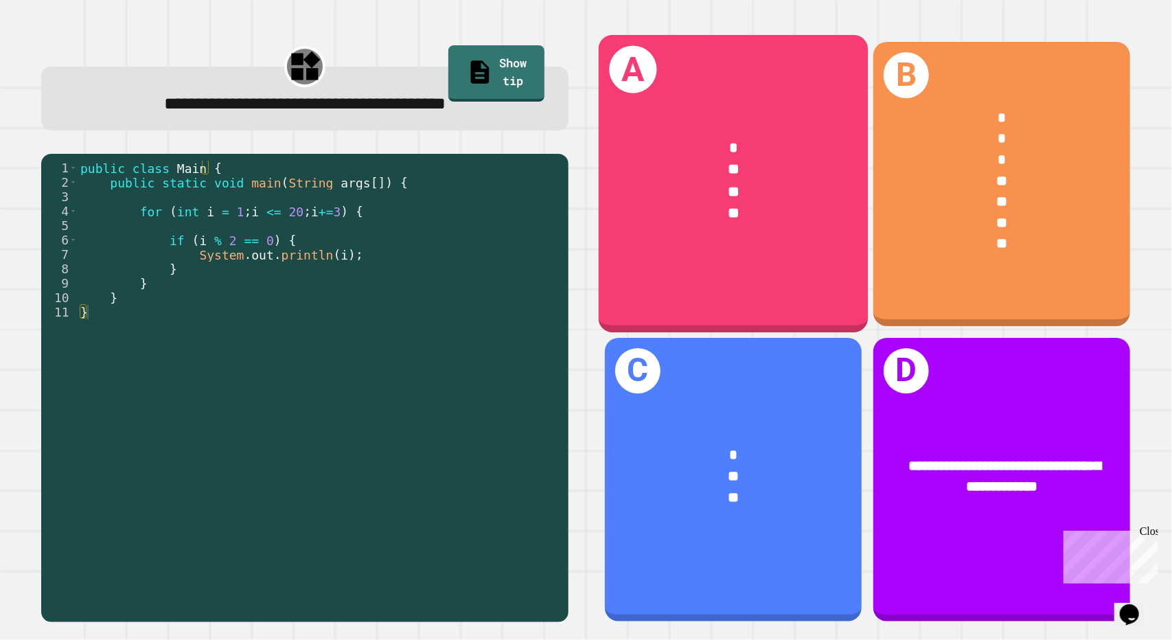
click at [728, 220] on div "**" at bounding box center [733, 214] width 210 height 22
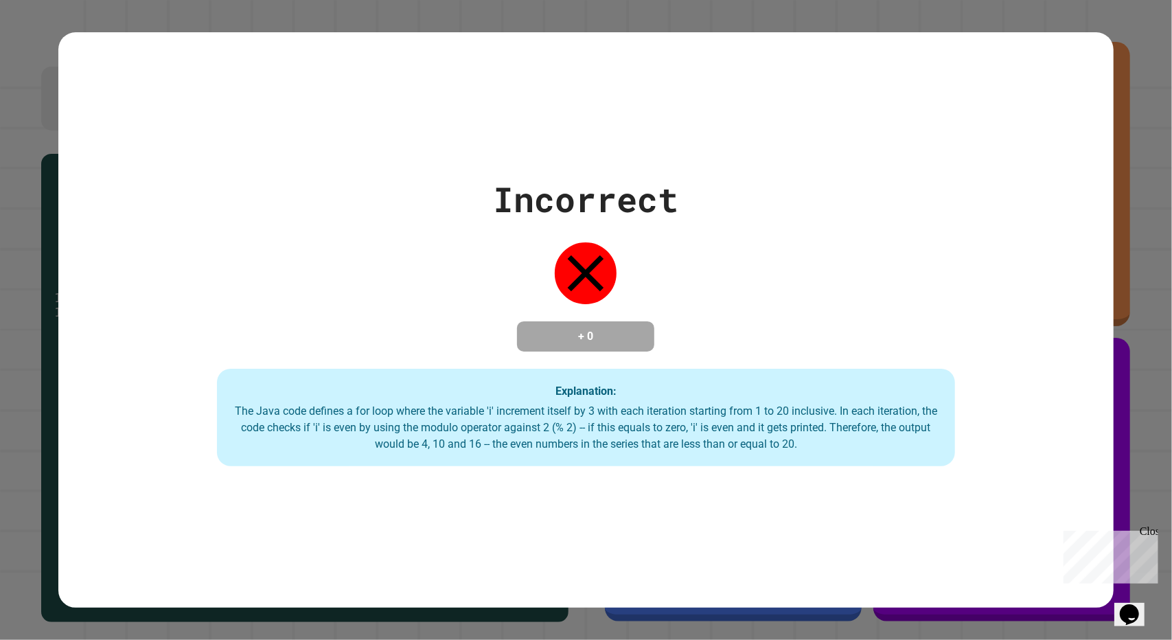
click at [562, 432] on div "The Java code defines a for loop where the variable 'i' increment itself by 3 w…" at bounding box center [586, 427] width 711 height 49
